Goal: Task Accomplishment & Management: Manage account settings

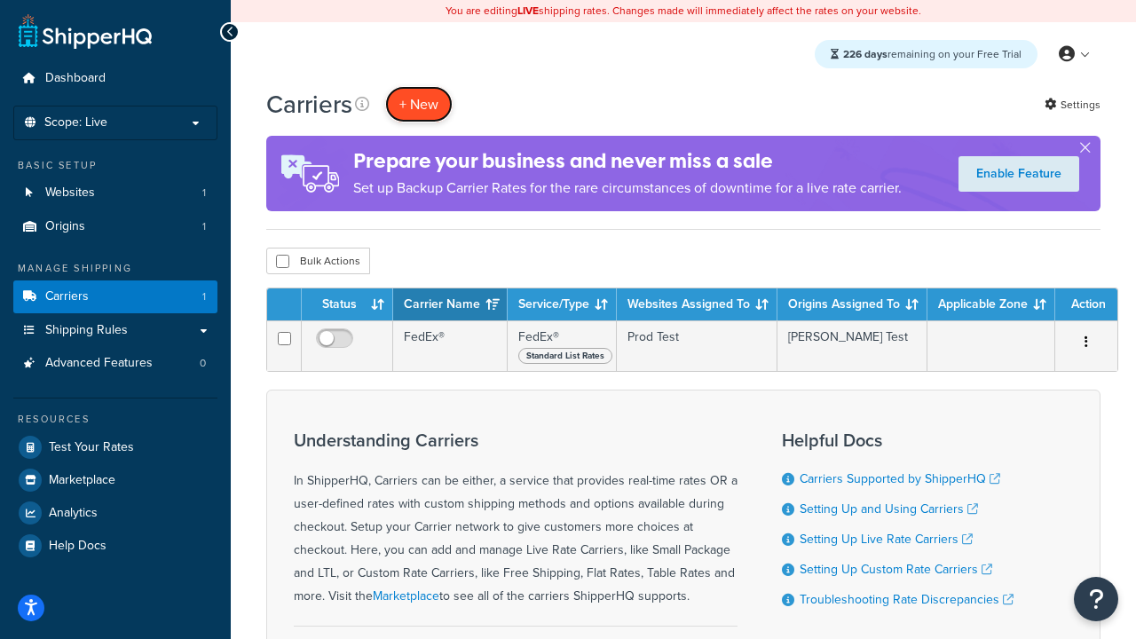
click at [419, 104] on button "+ New" at bounding box center [418, 104] width 67 height 36
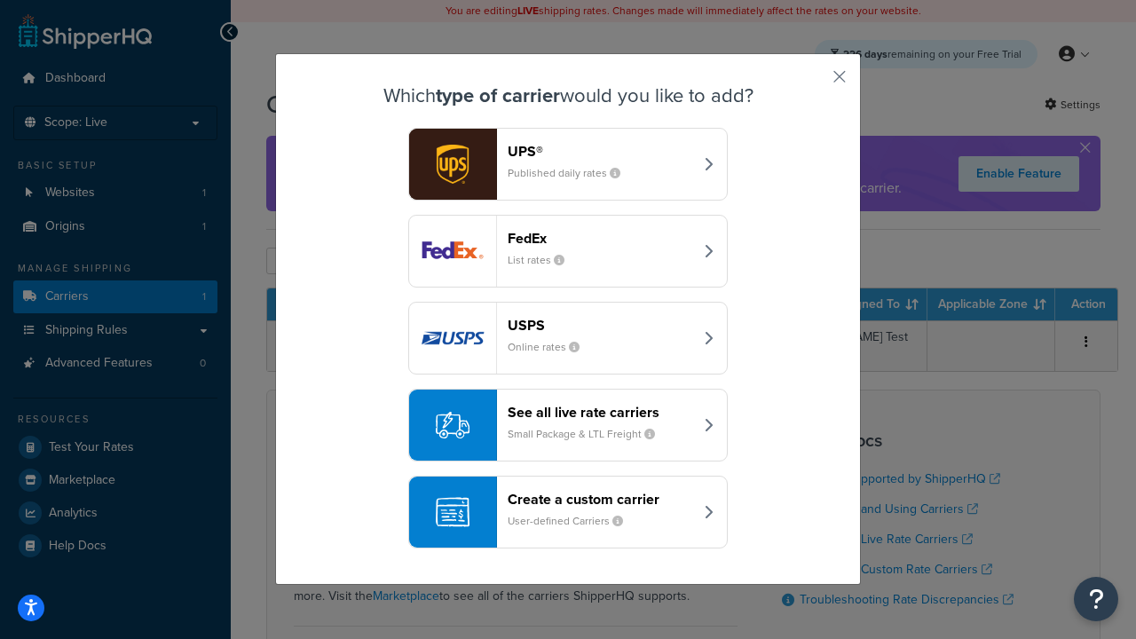
click at [600, 238] on header "FedEx" at bounding box center [601, 238] width 186 height 17
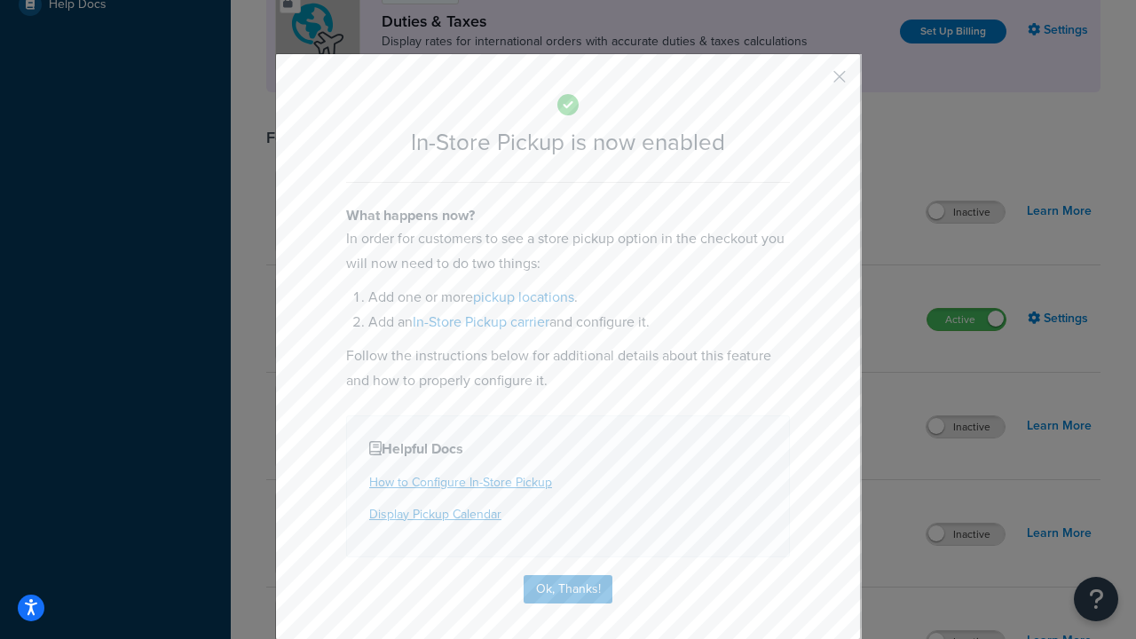
click at [813, 83] on button "button" at bounding box center [813, 83] width 4 height 4
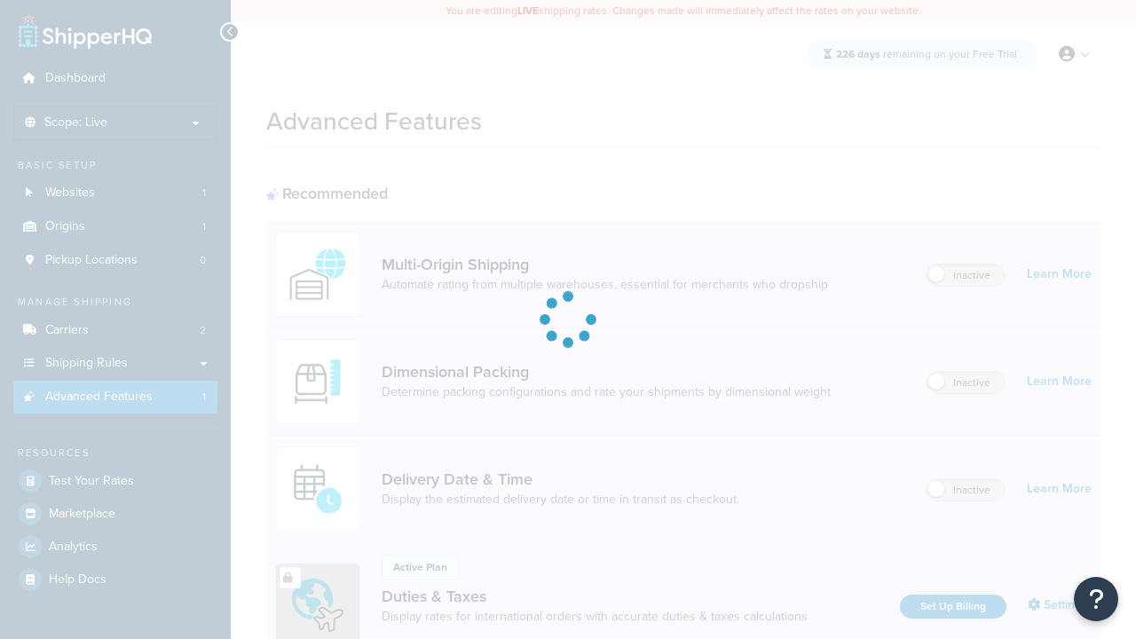
scroll to position [575, 0]
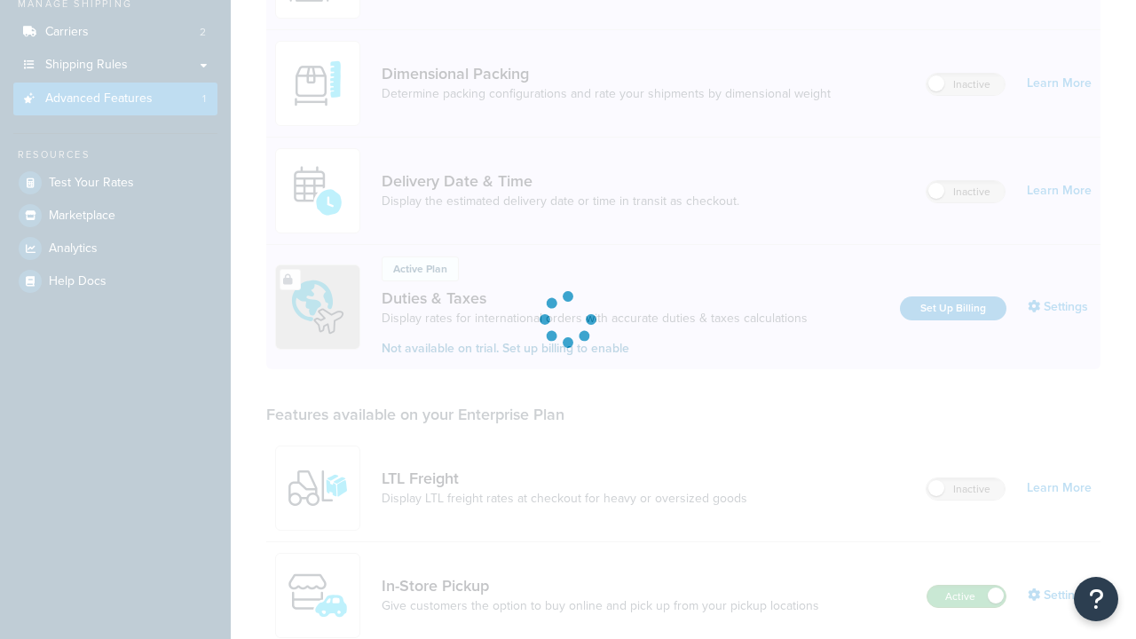
click at [967, 586] on label "Active" at bounding box center [967, 596] width 78 height 21
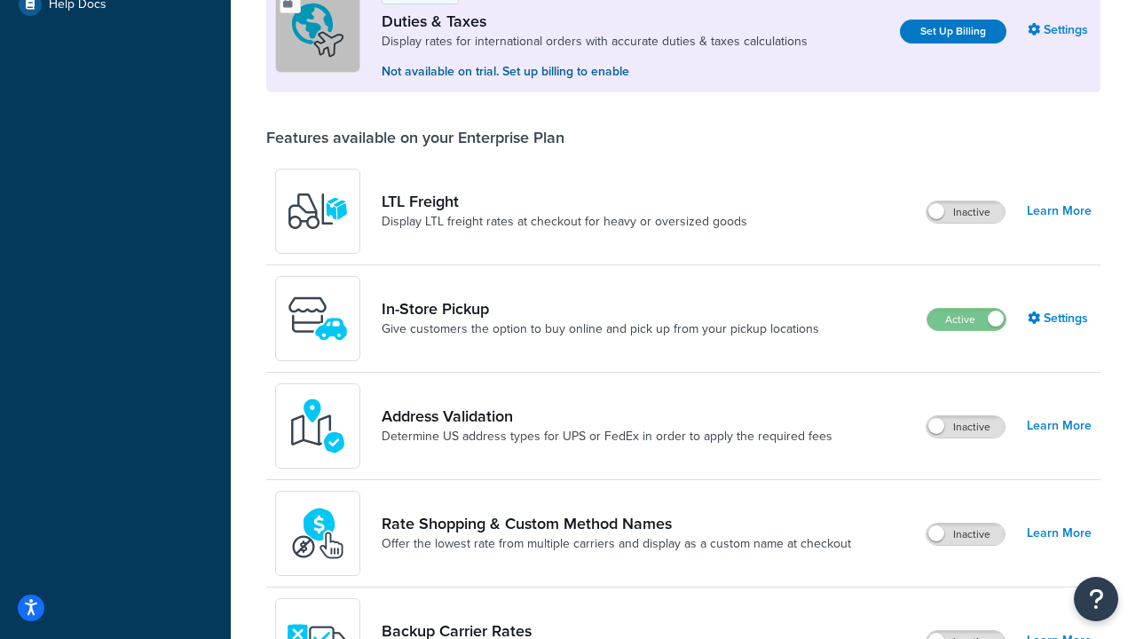
scroll to position [541, 0]
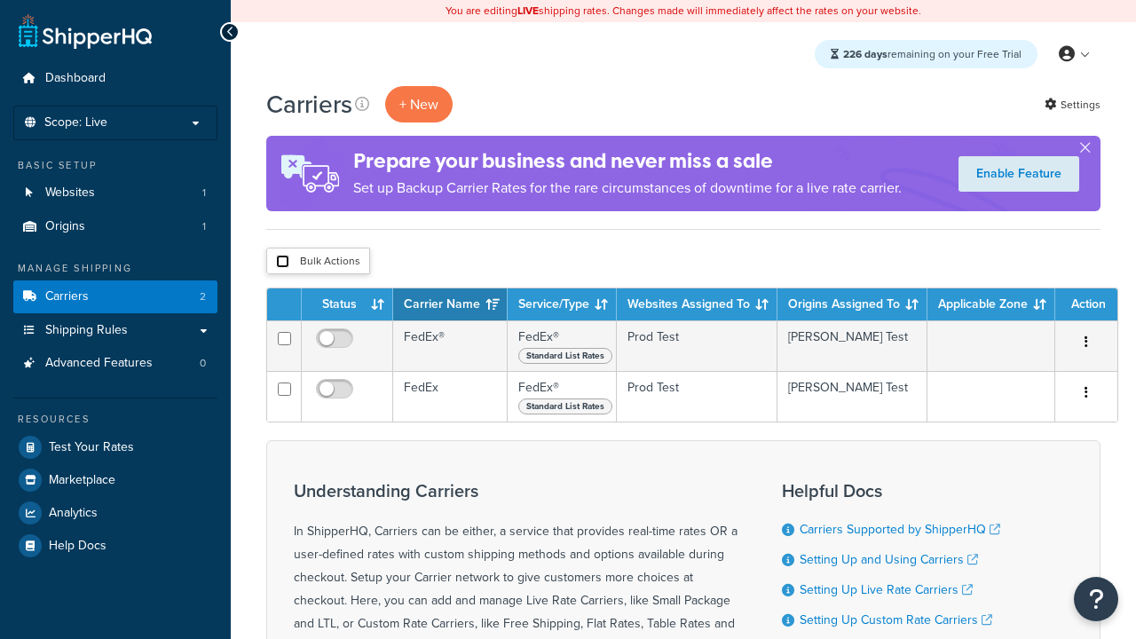
click at [282, 262] on input "checkbox" at bounding box center [282, 261] width 13 height 13
checkbox input "true"
click at [0, 0] on button "Delete" at bounding box center [0, 0] width 0 height 0
